Goal: Task Accomplishment & Management: Manage account settings

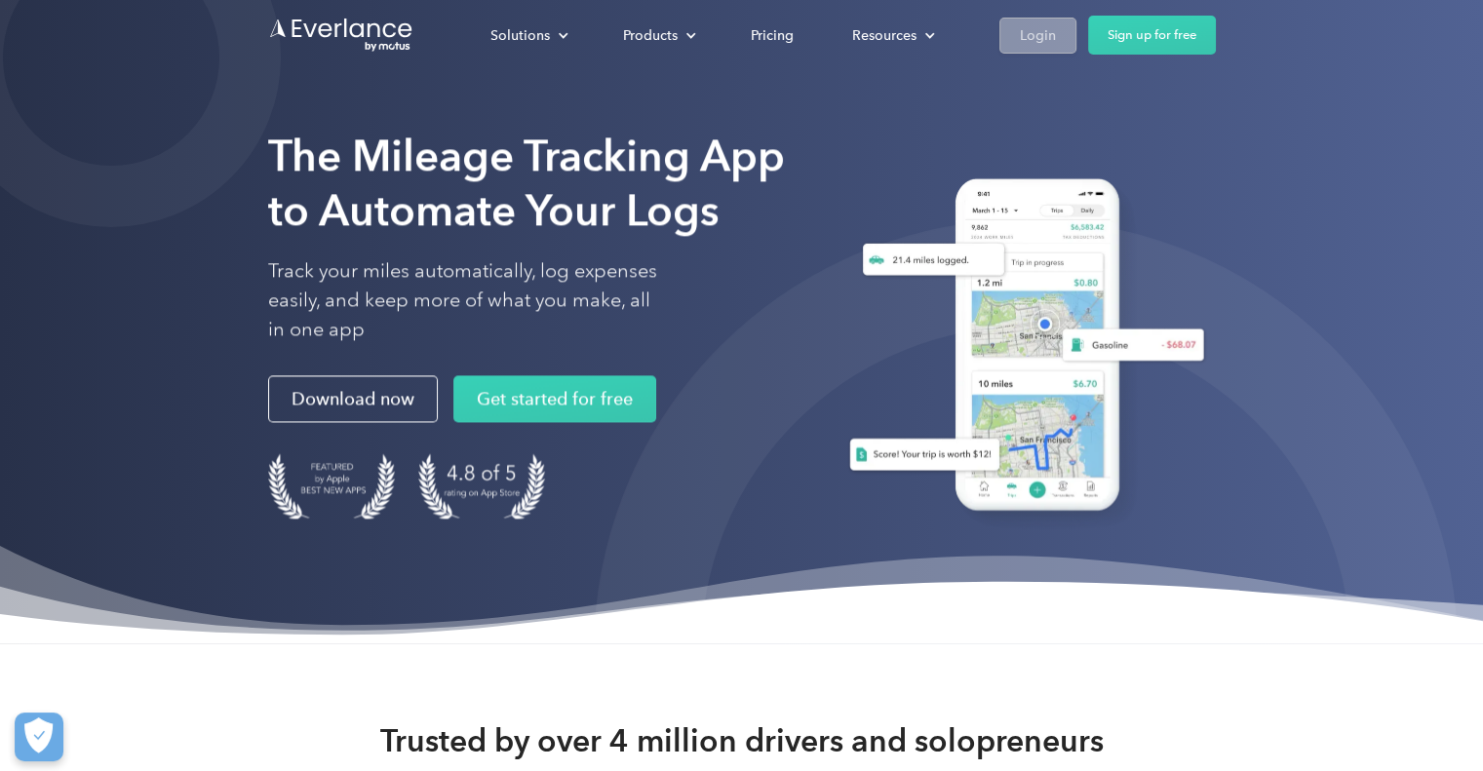
click at [1039, 43] on div "Login" at bounding box center [1038, 35] width 36 height 24
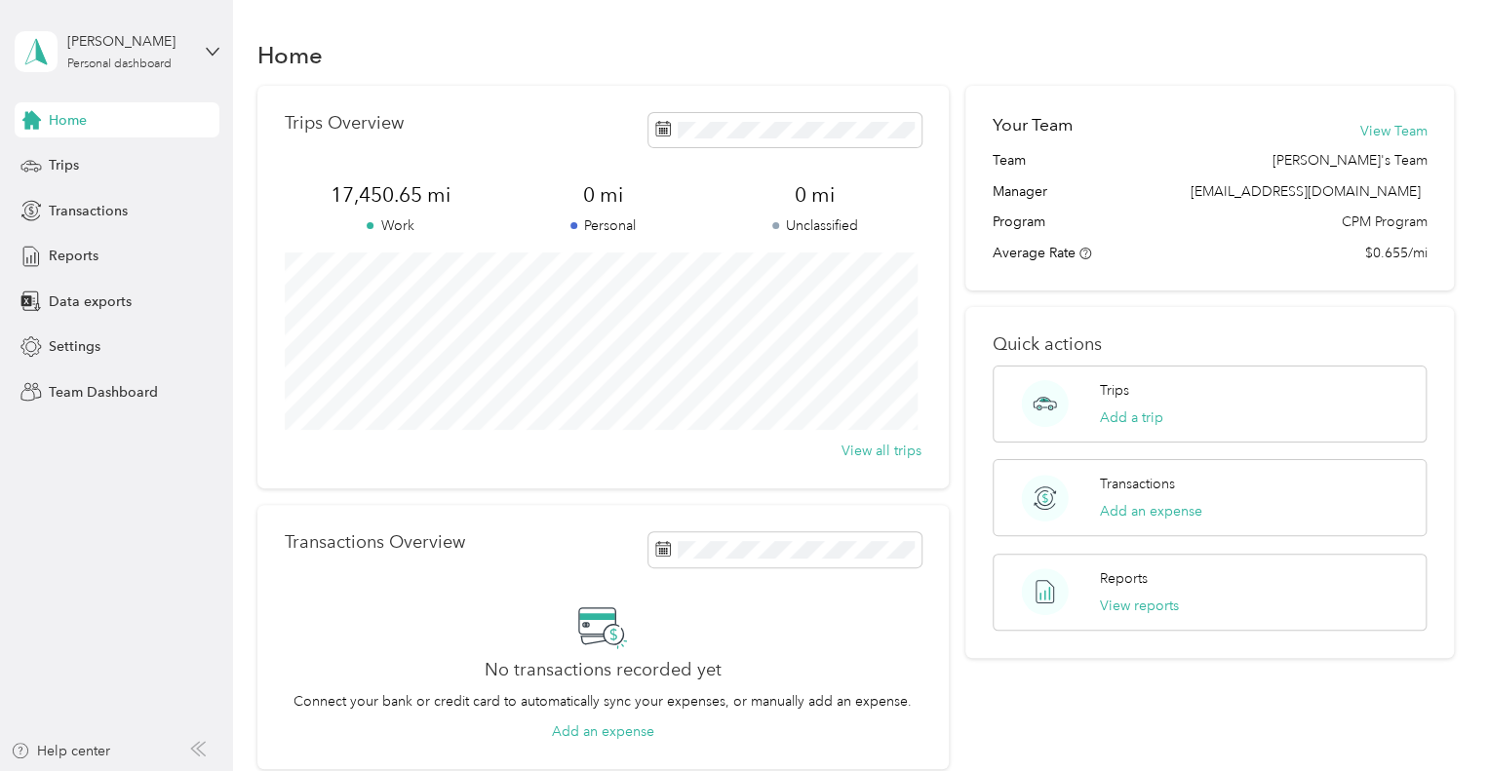
click at [207, 65] on div "Beth Prather Personal dashboard" at bounding box center [117, 52] width 205 height 68
click at [97, 139] on div "You’re signed in as indianoaks@sskcommunities.com Team dashboard Personal dashb…" at bounding box center [220, 179] width 410 height 199
click at [133, 55] on div "Beth Prather Personal dashboard" at bounding box center [128, 50] width 122 height 39
click at [58, 154] on div "Team dashboard" at bounding box center [83, 160] width 104 height 20
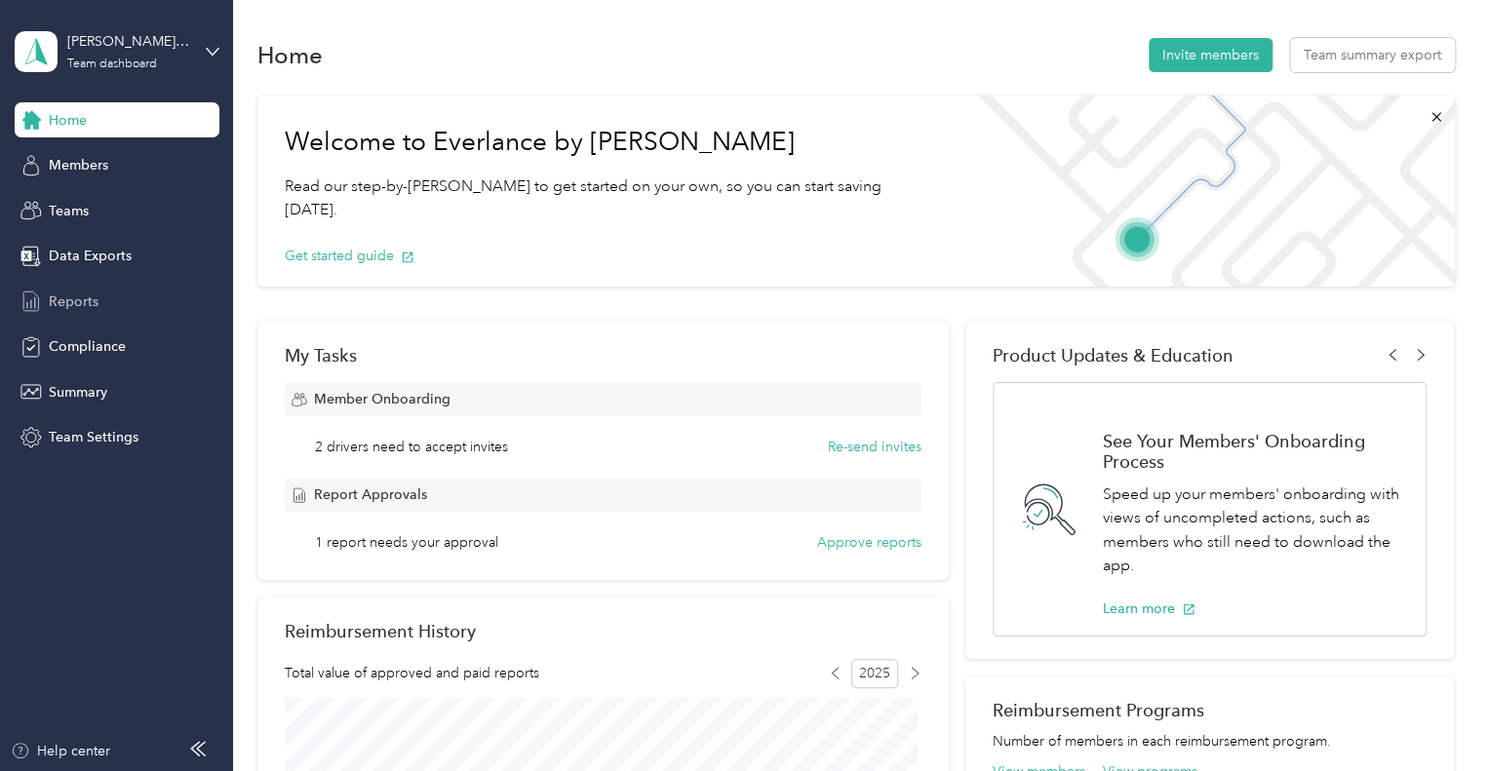
click at [69, 306] on span "Reports" at bounding box center [74, 301] width 50 height 20
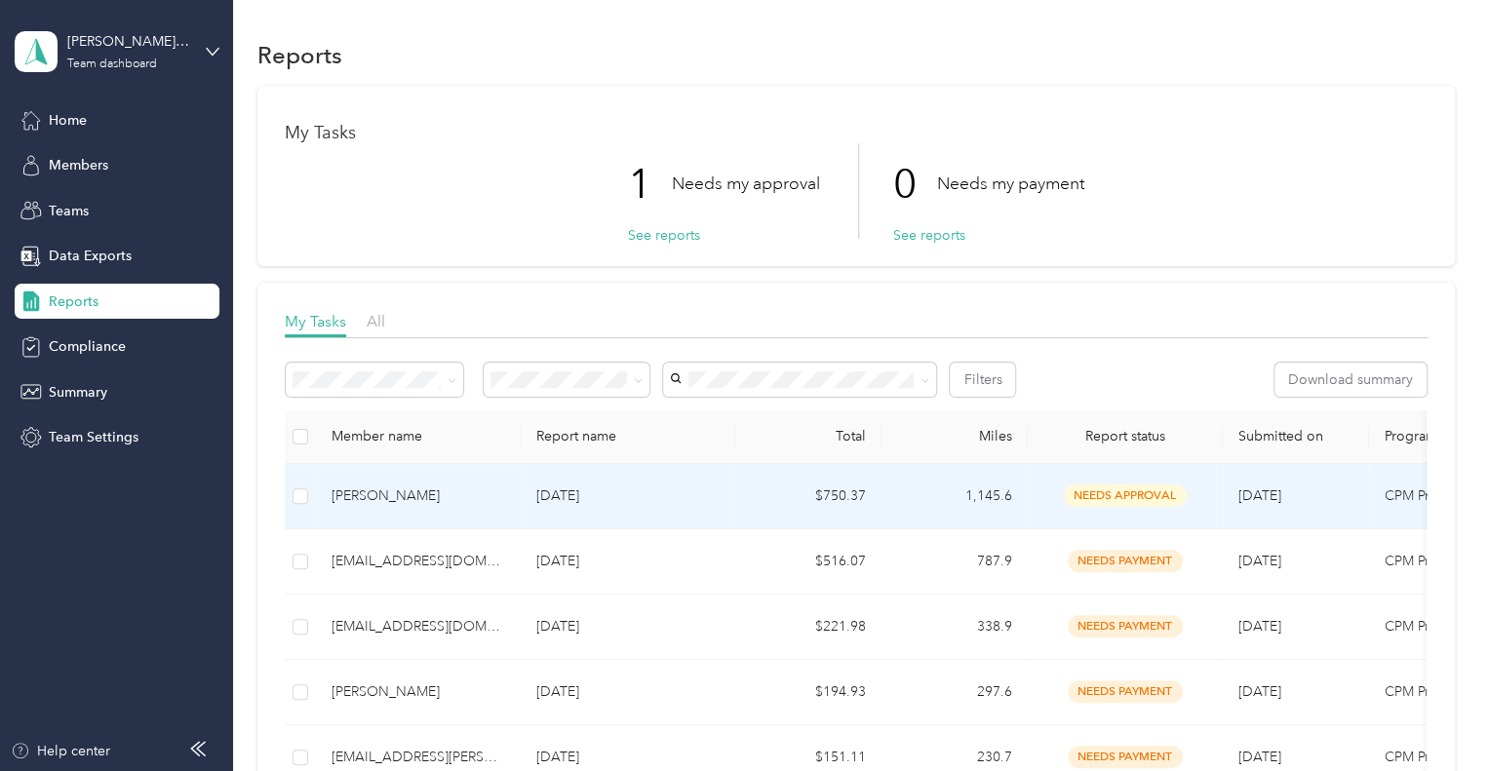
click at [716, 502] on p "Sep 2025" at bounding box center [627, 495] width 183 height 21
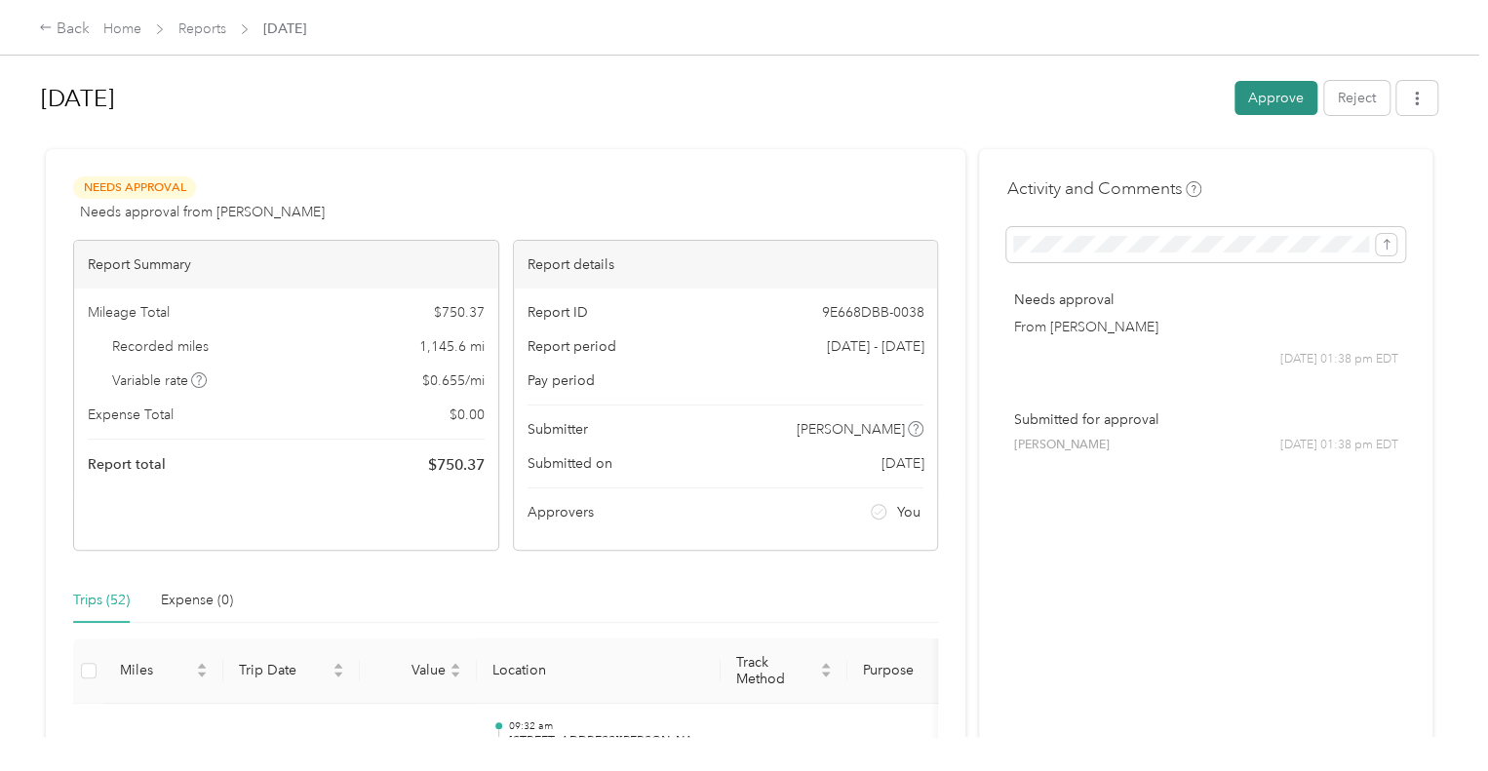
click at [1270, 102] on button "Approve" at bounding box center [1275, 98] width 83 height 34
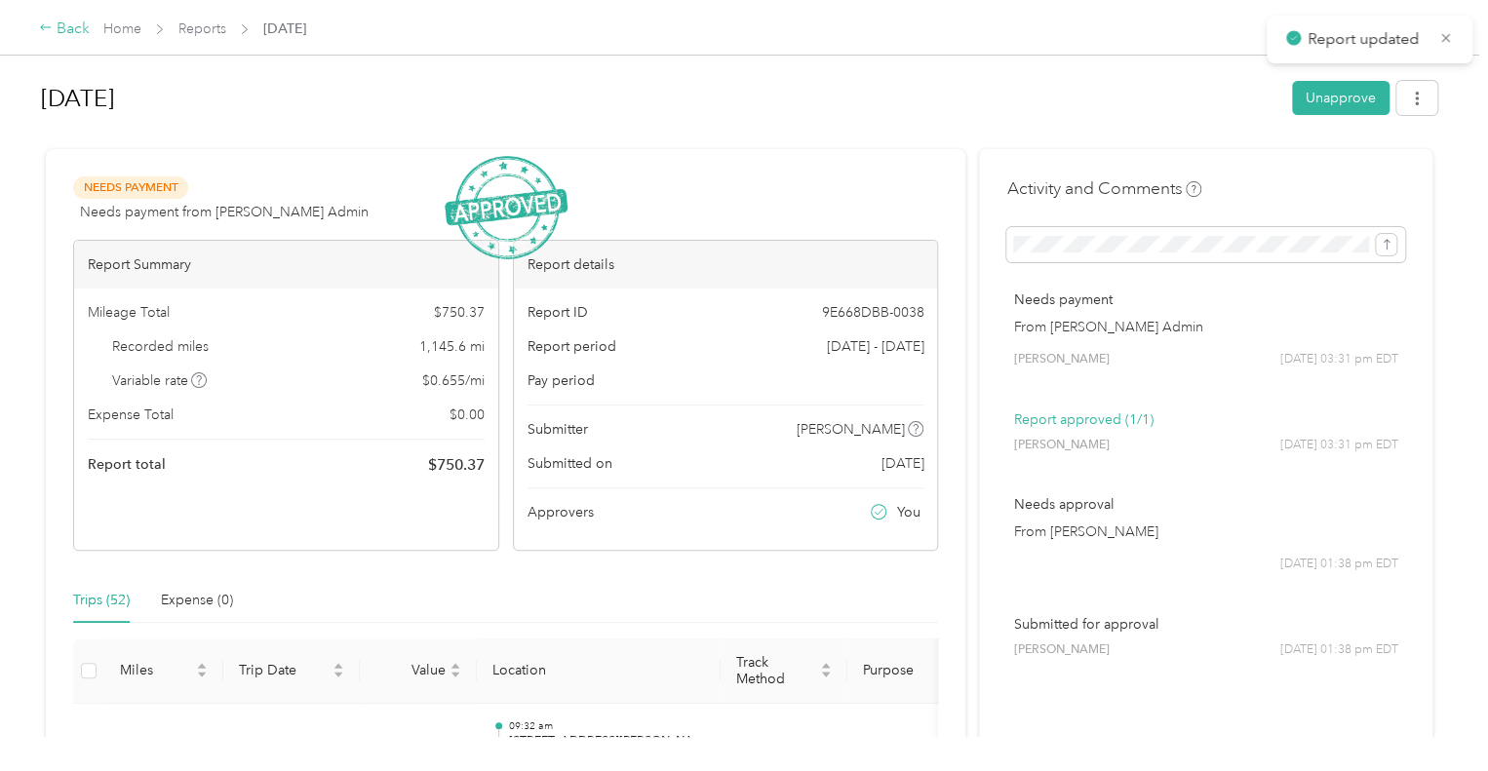
click at [42, 22] on icon at bounding box center [46, 27] width 14 height 14
